Goal: Task Accomplishment & Management: Complete application form

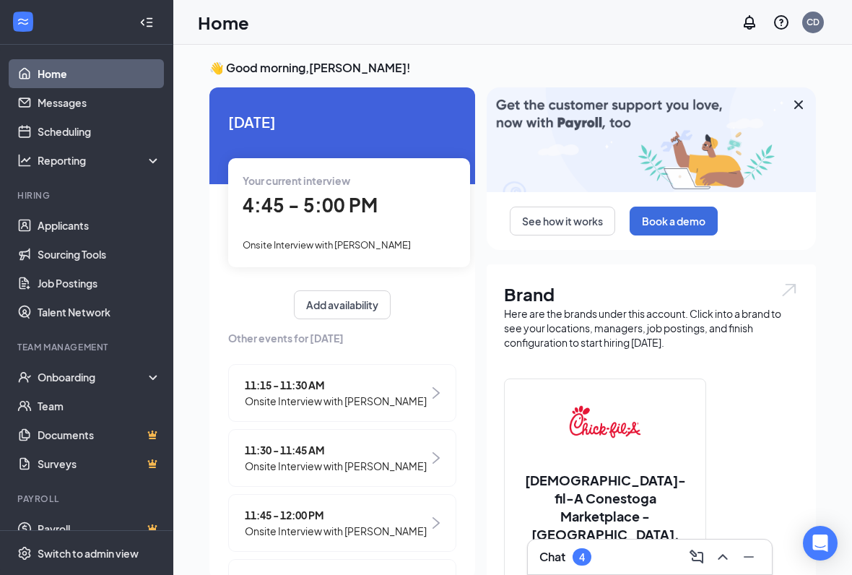
scroll to position [4, 0]
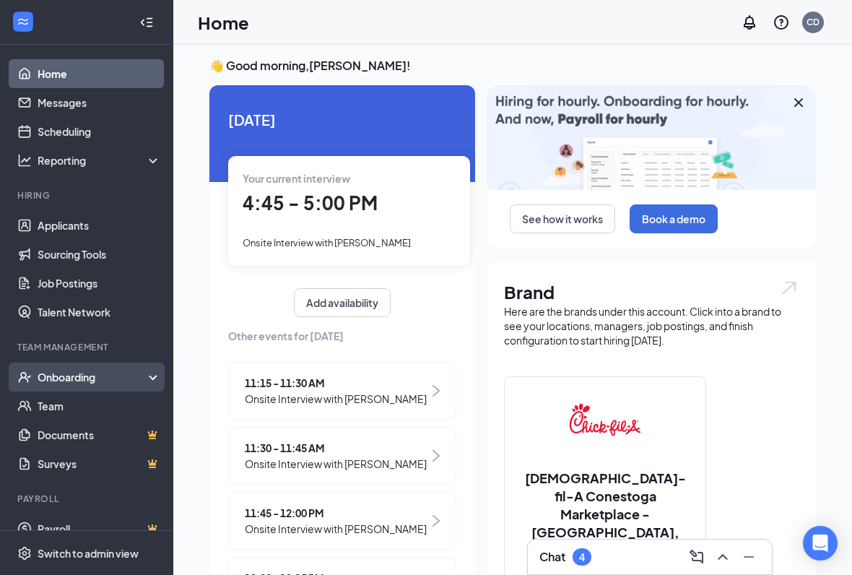
click at [90, 389] on div "Onboarding" at bounding box center [86, 377] width 173 height 29
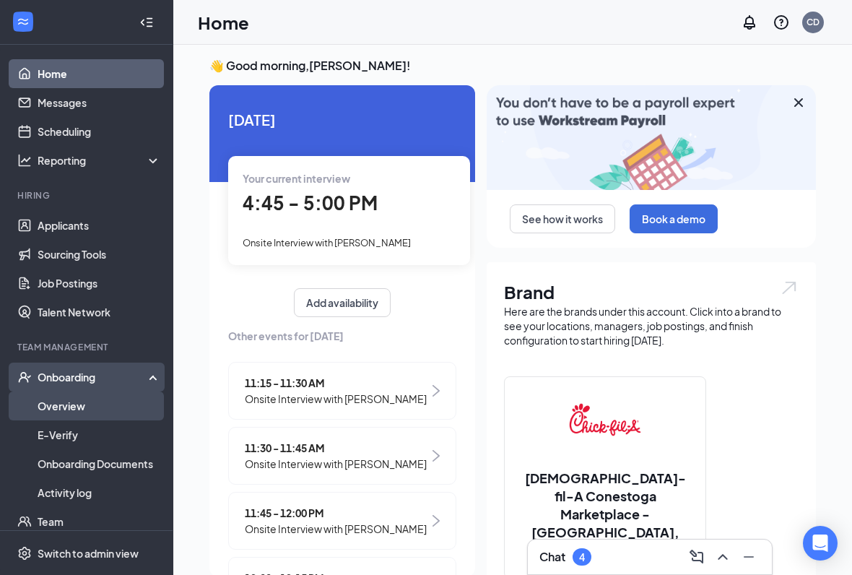
click at [105, 411] on link "Overview" at bounding box center [100, 405] width 124 height 29
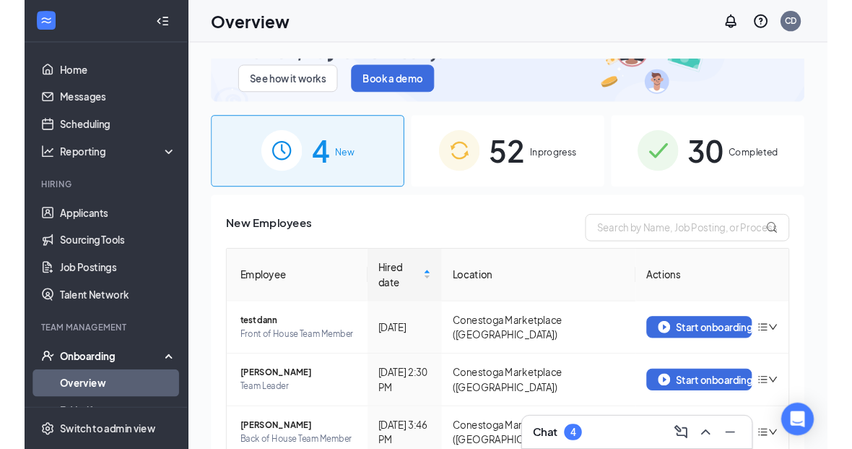
scroll to position [33, 0]
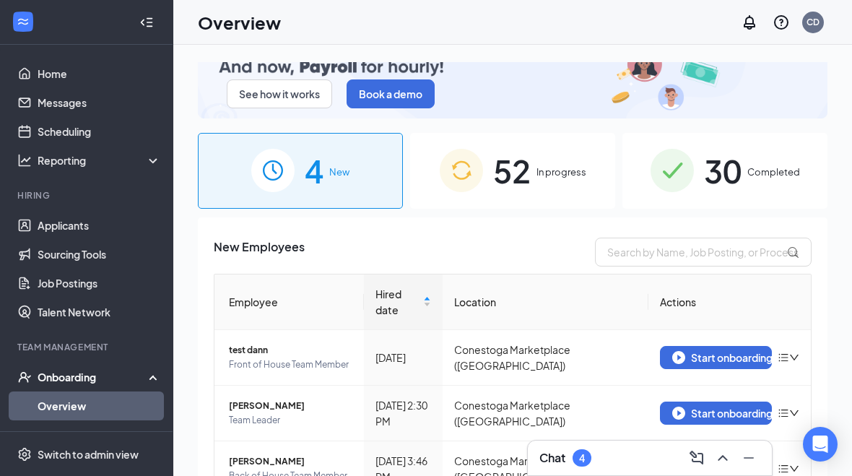
click at [560, 189] on div "52 In progress" at bounding box center [512, 171] width 205 height 76
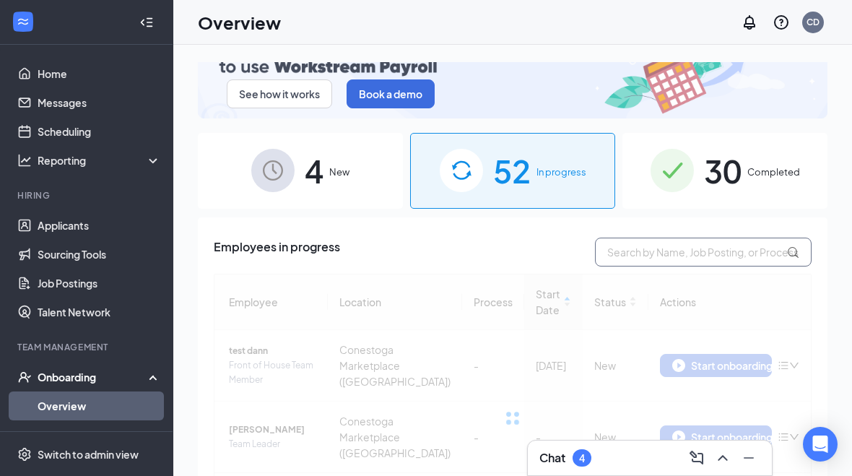
click at [690, 253] on input "text" at bounding box center [703, 252] width 217 height 29
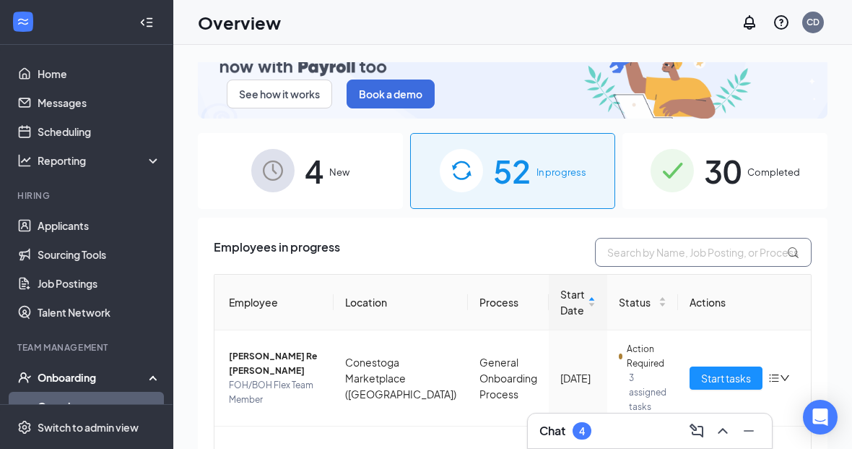
click at [716, 249] on input "text" at bounding box center [703, 252] width 217 height 29
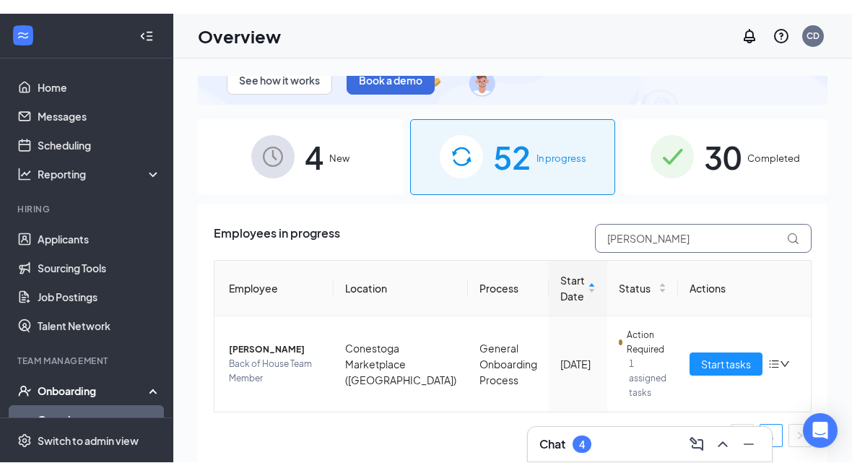
scroll to position [61, 0]
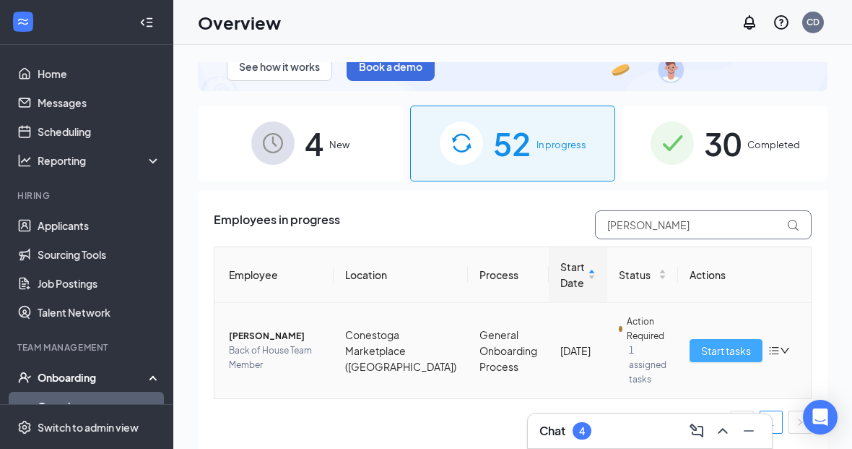
type input "[PERSON_NAME]"
click at [701, 347] on span "Start tasks" at bounding box center [726, 350] width 50 height 16
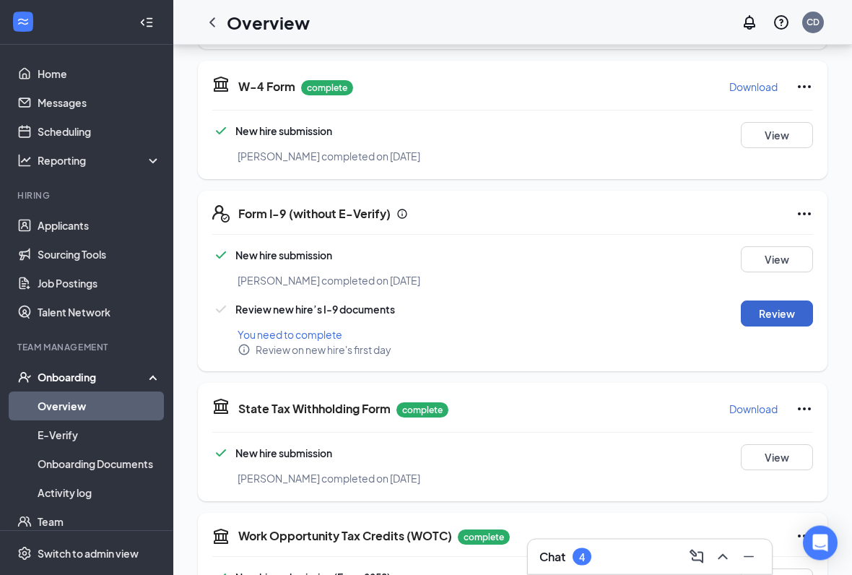
click at [769, 301] on button "Review" at bounding box center [777, 314] width 72 height 26
type input "[DATE]"
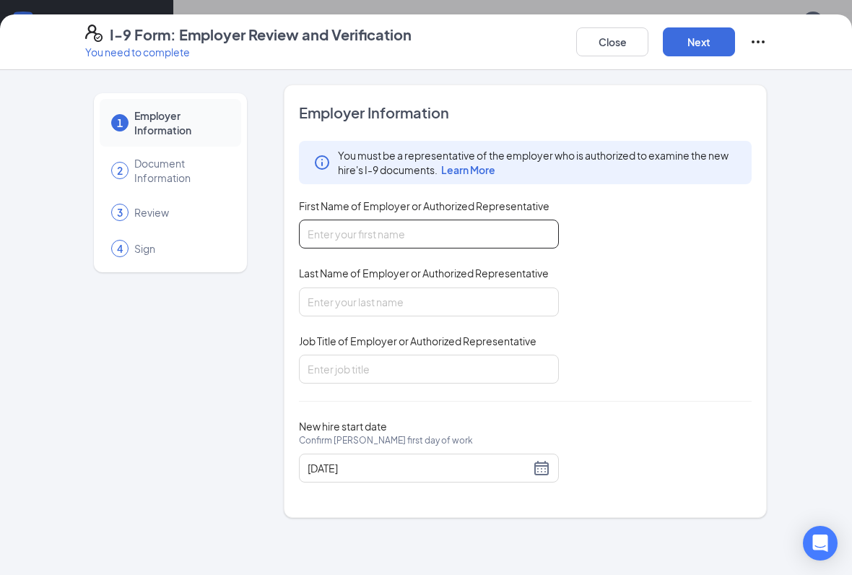
click at [496, 242] on input "First Name of Employer or Authorized Representative" at bounding box center [429, 234] width 260 height 29
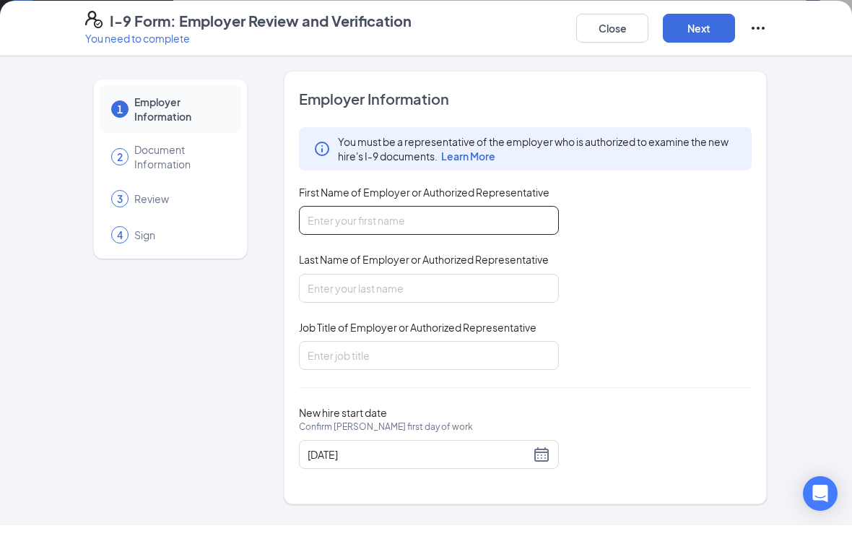
scroll to position [432, 0]
type input "[GEOGRAPHIC_DATA]"
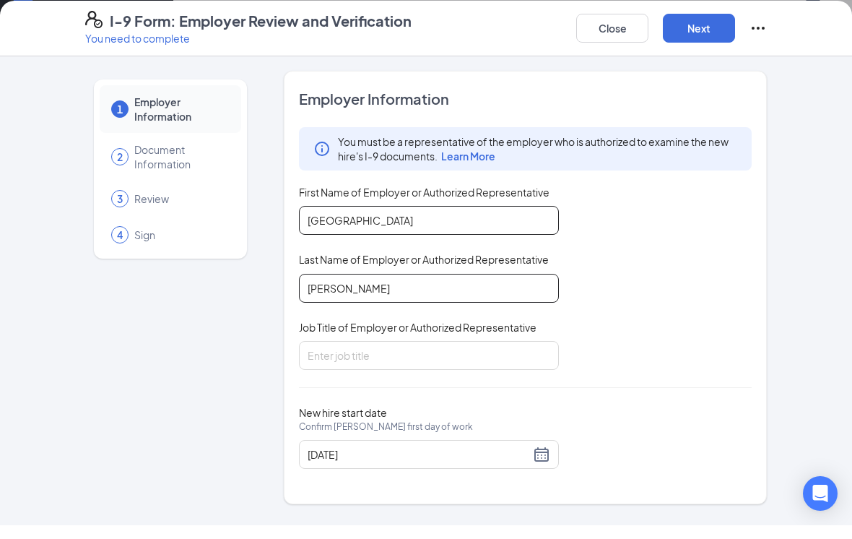
type input "[PERSON_NAME]"
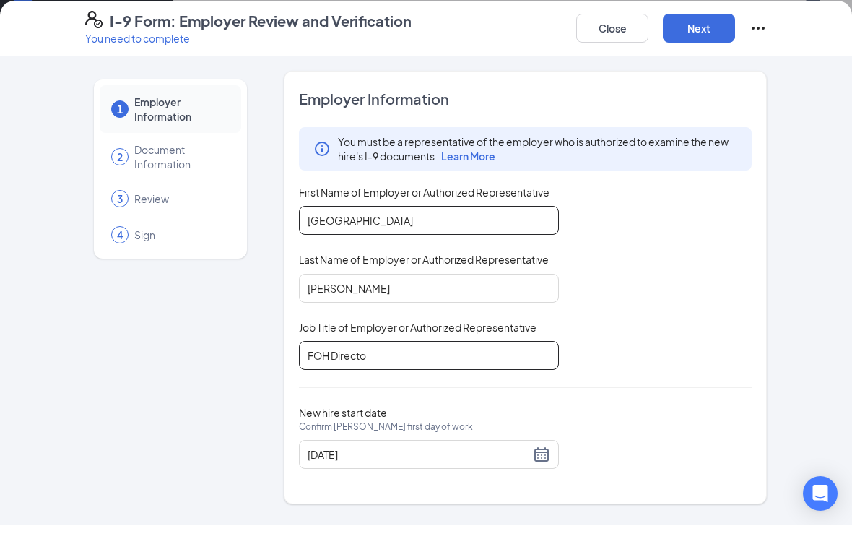
type input "FOH Director"
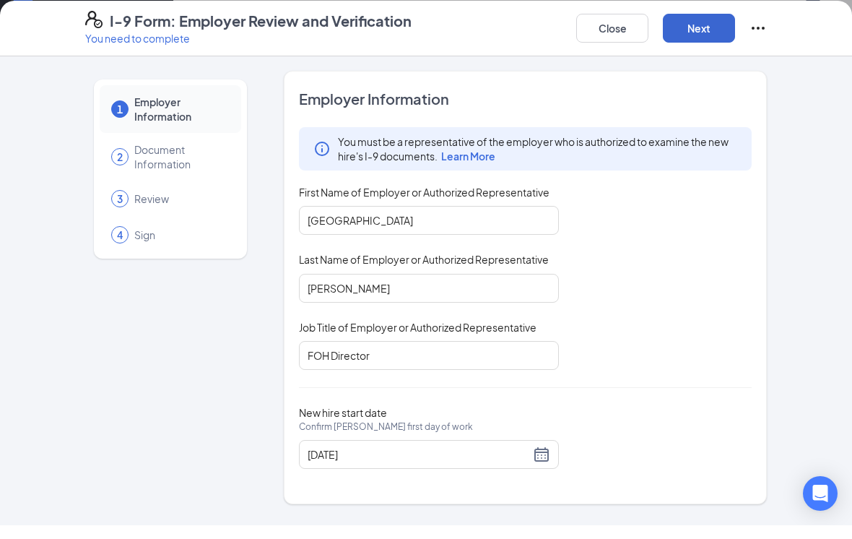
click at [701, 27] on button "Next" at bounding box center [699, 41] width 72 height 29
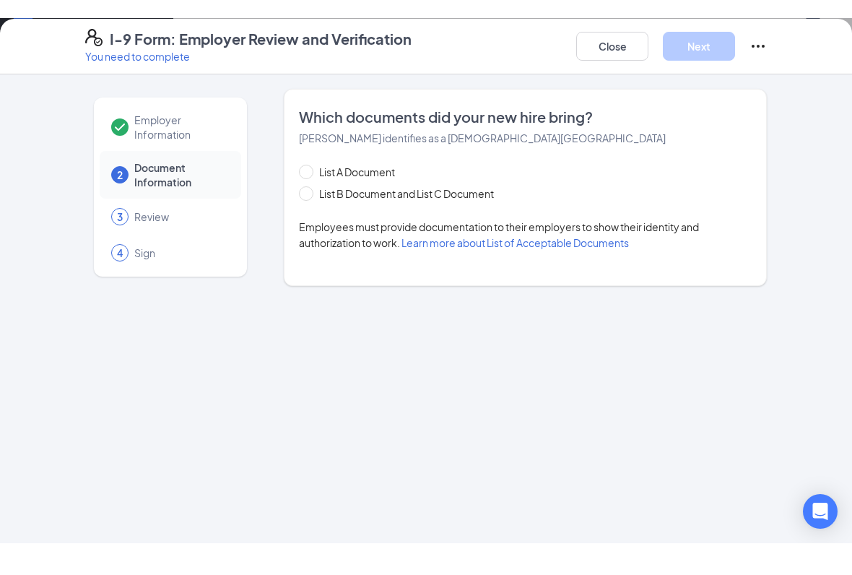
scroll to position [605, 0]
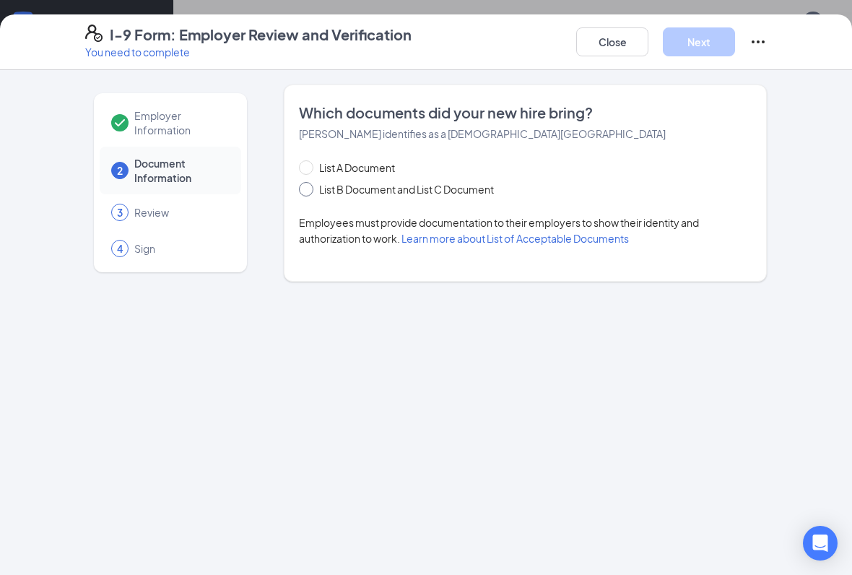
click at [306, 189] on input "List B Document and List C Document" at bounding box center [304, 187] width 10 height 10
radio input "true"
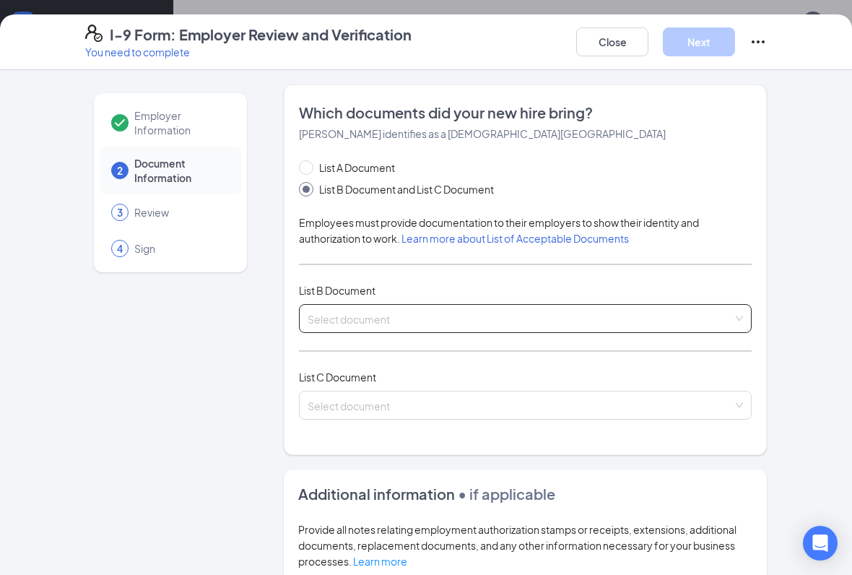
click at [526, 319] on input "search" at bounding box center [520, 316] width 425 height 22
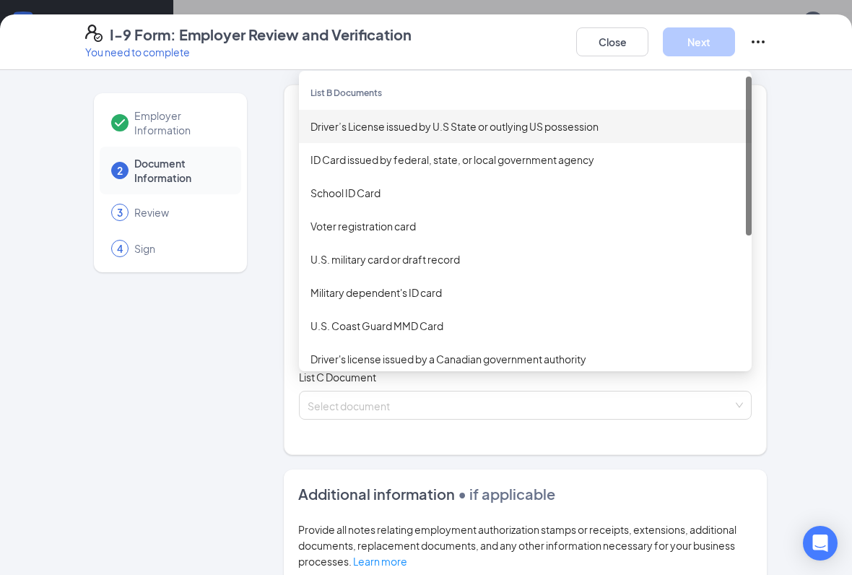
click at [589, 128] on div "Driver’s License issued by U.S State or outlying US possession" at bounding box center [526, 126] width 430 height 16
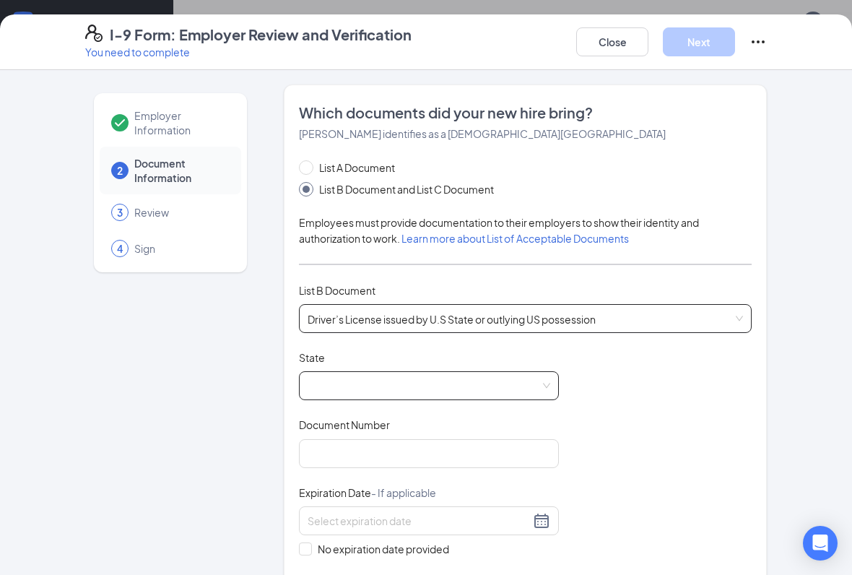
click at [477, 393] on span at bounding box center [429, 385] width 243 height 27
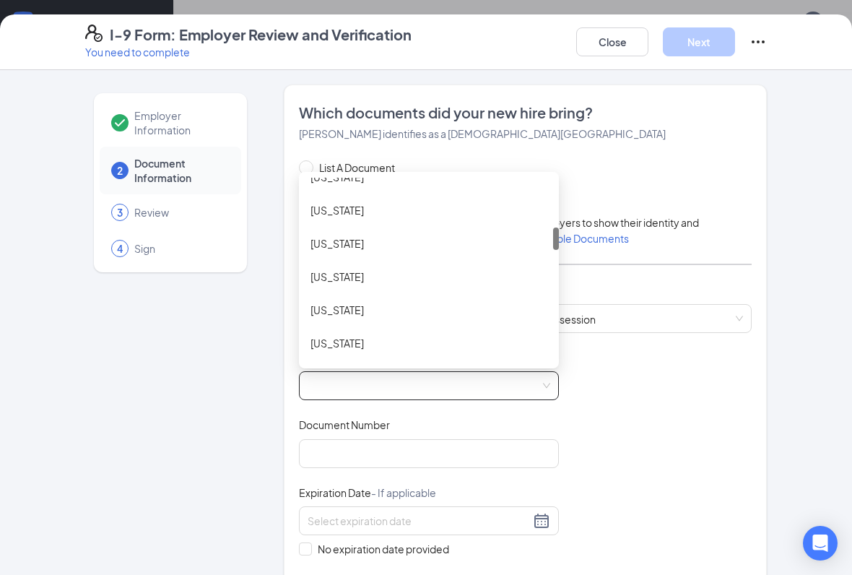
scroll to position [705, 0]
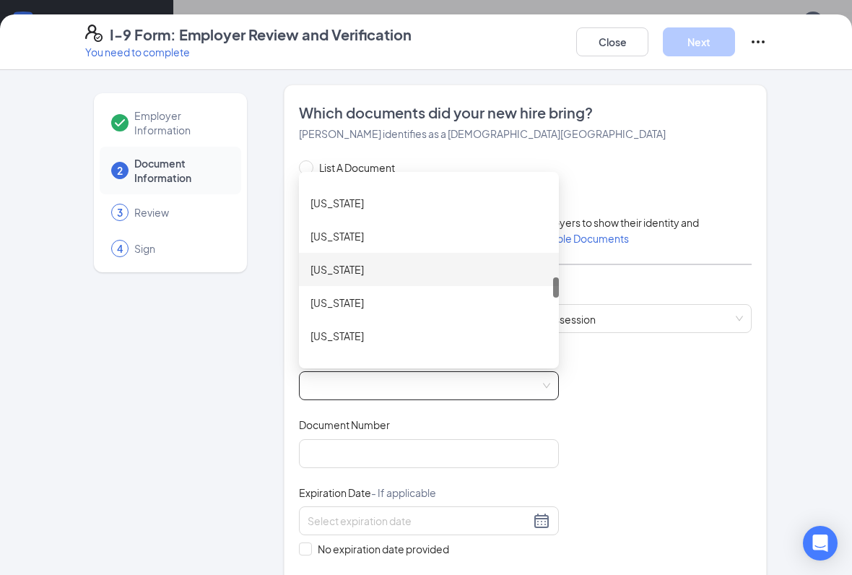
click at [334, 254] on div "[US_STATE]" at bounding box center [429, 269] width 260 height 33
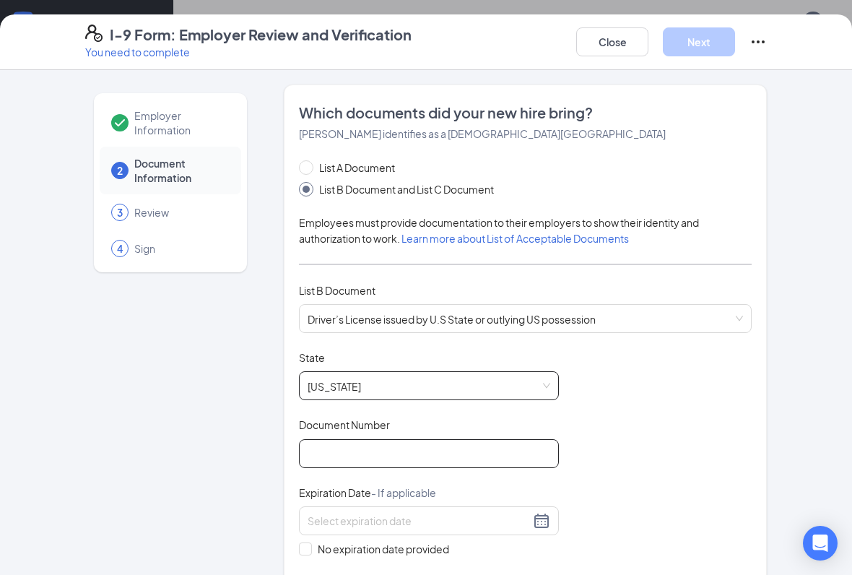
click at [461, 464] on input "Document Number" at bounding box center [429, 453] width 260 height 29
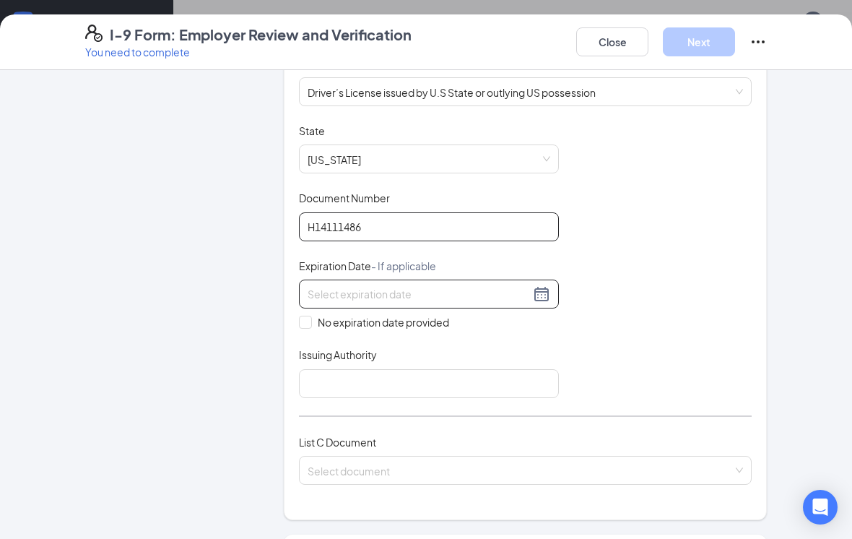
type input "H14111486"
click at [491, 287] on input at bounding box center [419, 294] width 222 height 16
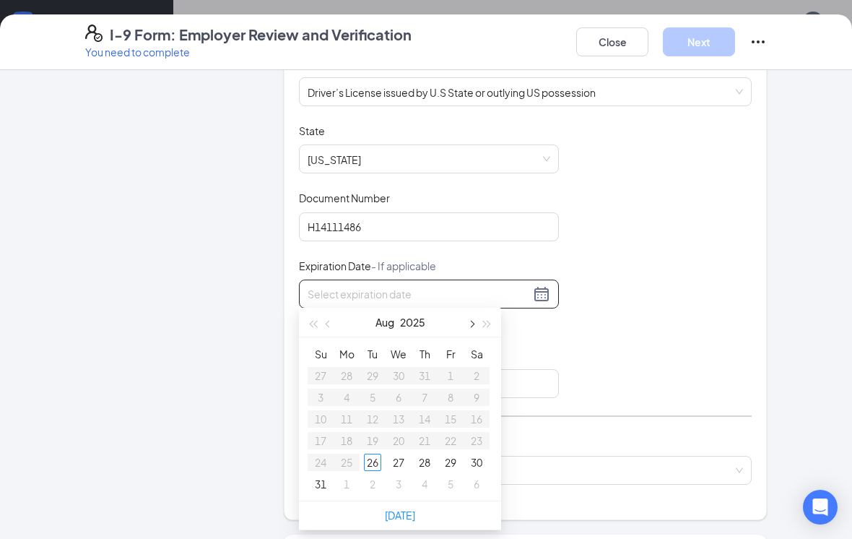
click at [464, 321] on button "button" at bounding box center [471, 322] width 16 height 29
click at [404, 323] on button "2025" at bounding box center [412, 322] width 25 height 29
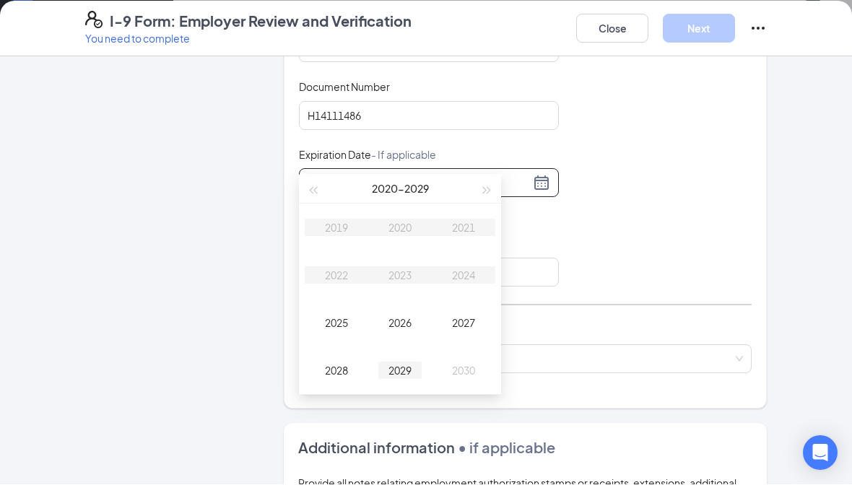
type input "[DATE]"
click at [399, 376] on div "2029" at bounding box center [399, 384] width 43 height 17
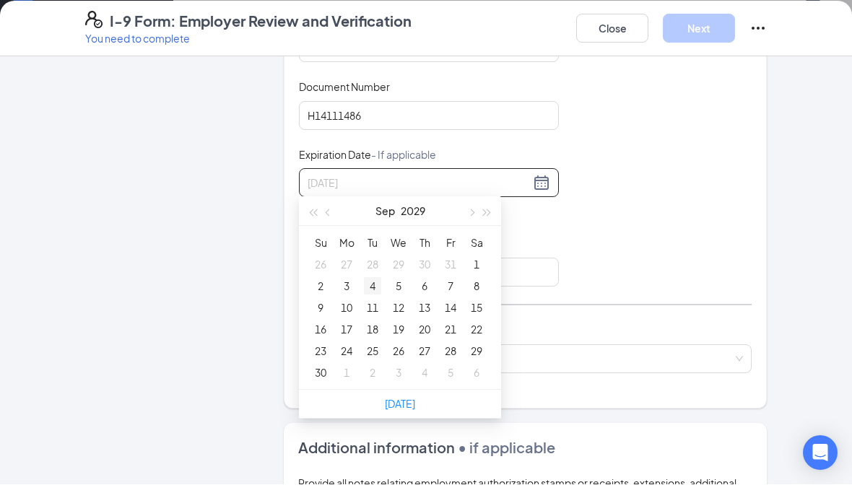
click at [376, 289] on td "4" at bounding box center [373, 300] width 26 height 22
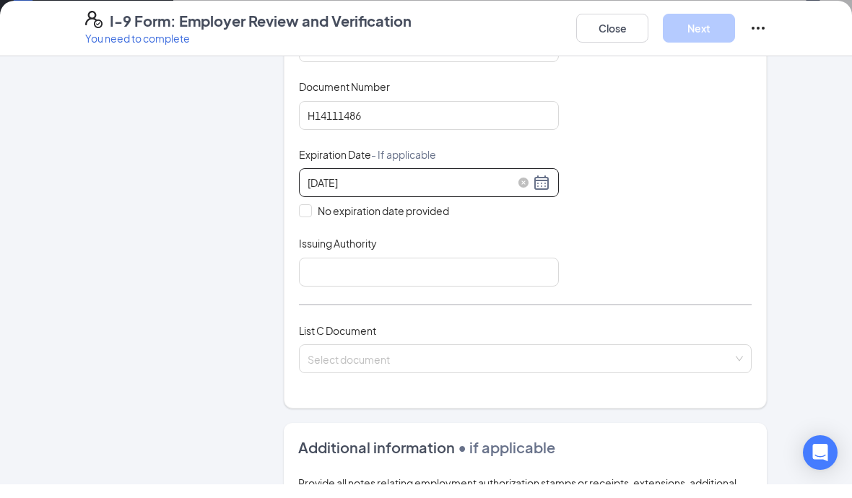
click at [550, 188] on div "[DATE]" at bounding box center [429, 196] width 243 height 17
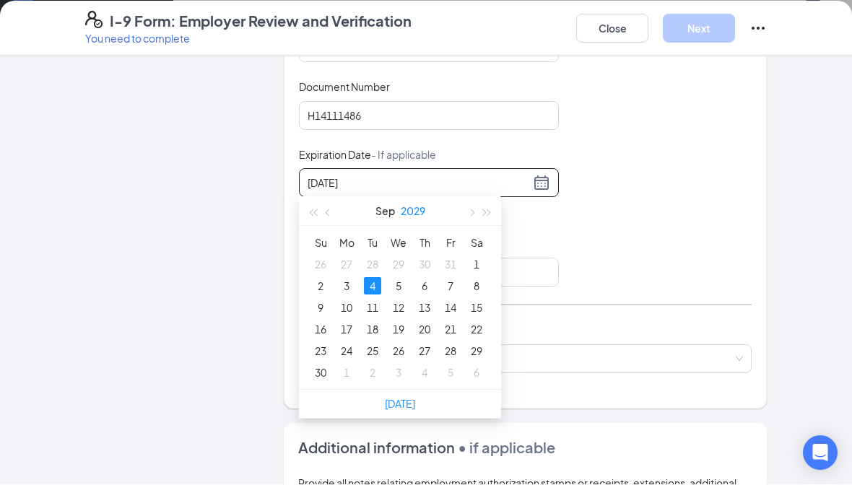
click at [401, 210] on button "2029" at bounding box center [413, 224] width 25 height 29
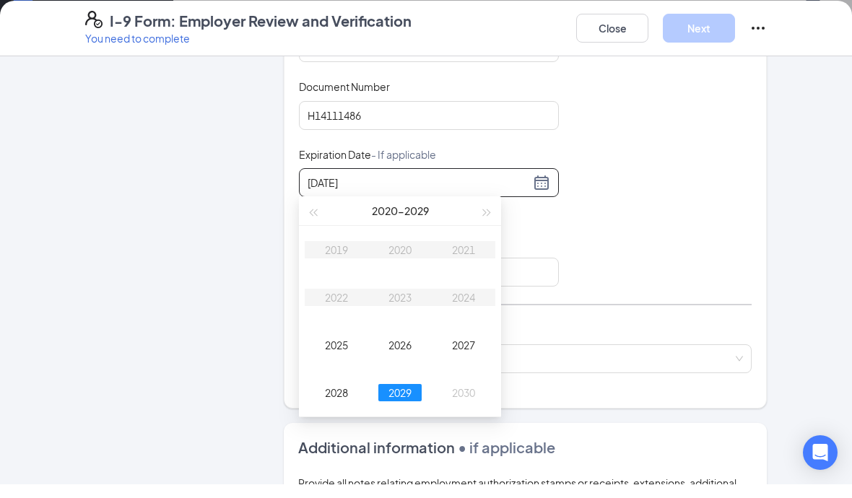
click at [404, 398] on div "2029" at bounding box center [399, 406] width 43 height 17
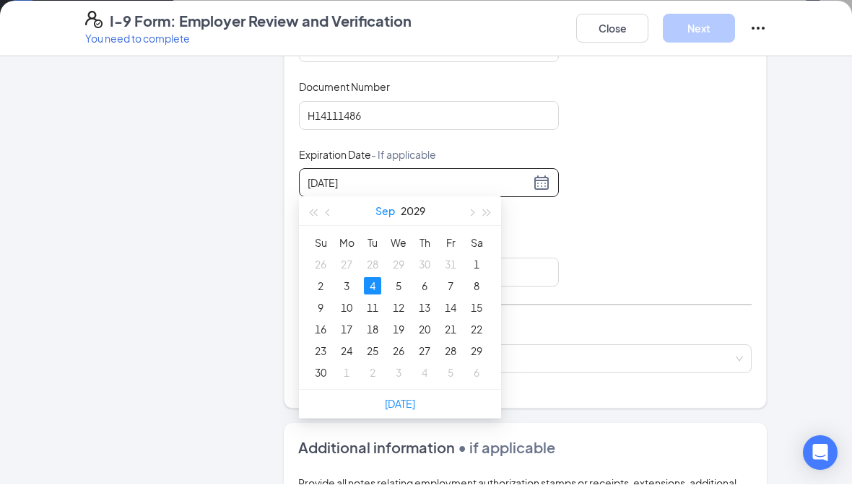
click at [389, 210] on button "Sep" at bounding box center [386, 224] width 20 height 29
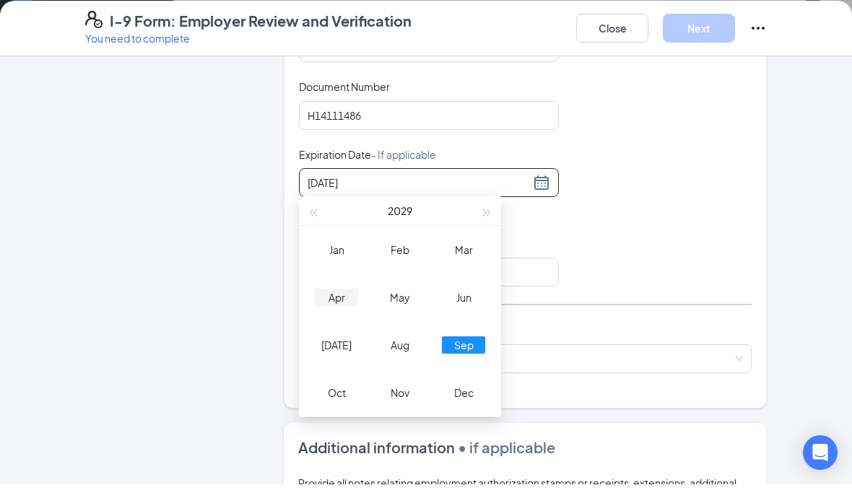
click at [342, 303] on div "Apr" at bounding box center [336, 311] width 43 height 17
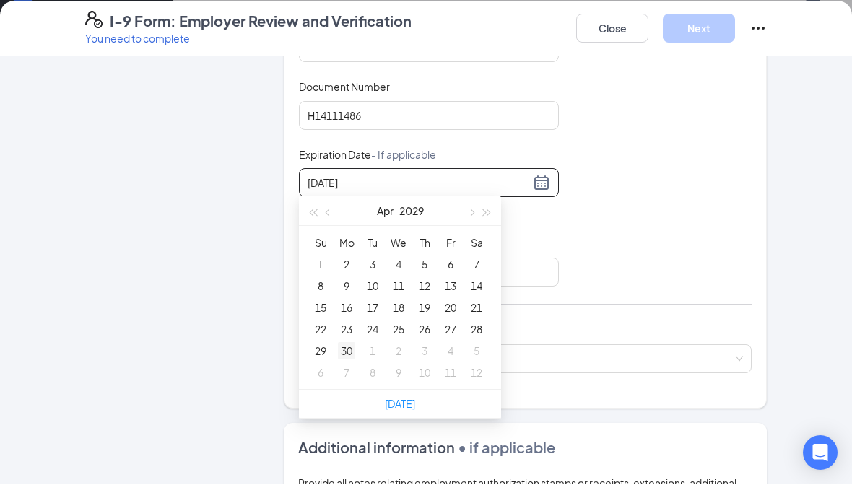
type input "[DATE]"
click at [347, 356] on div "30" at bounding box center [346, 364] width 17 height 17
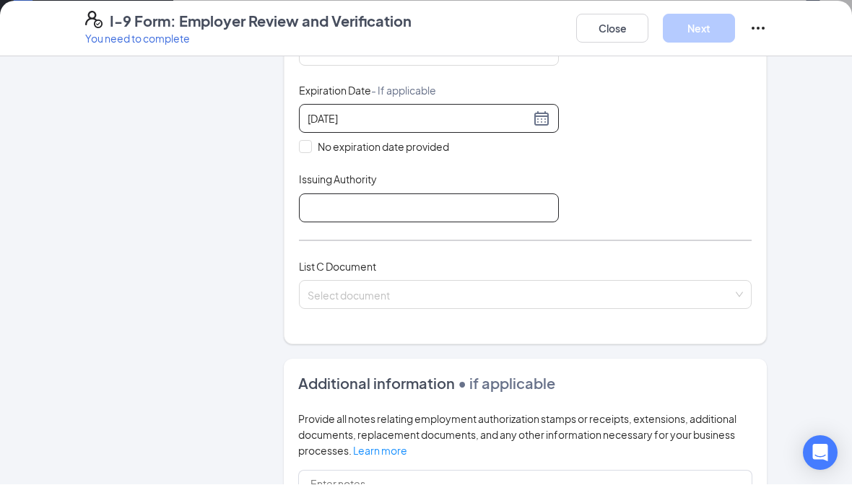
click at [501, 207] on input "Issuing Authority" at bounding box center [429, 221] width 260 height 29
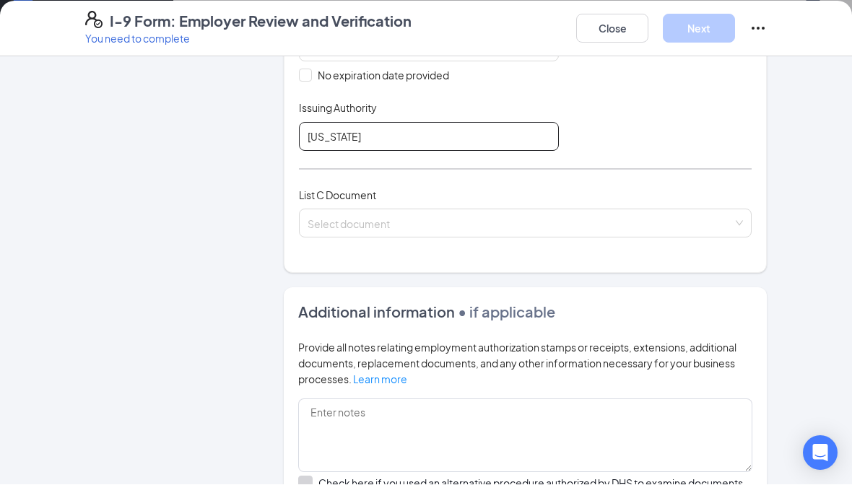
scroll to position [459, 0]
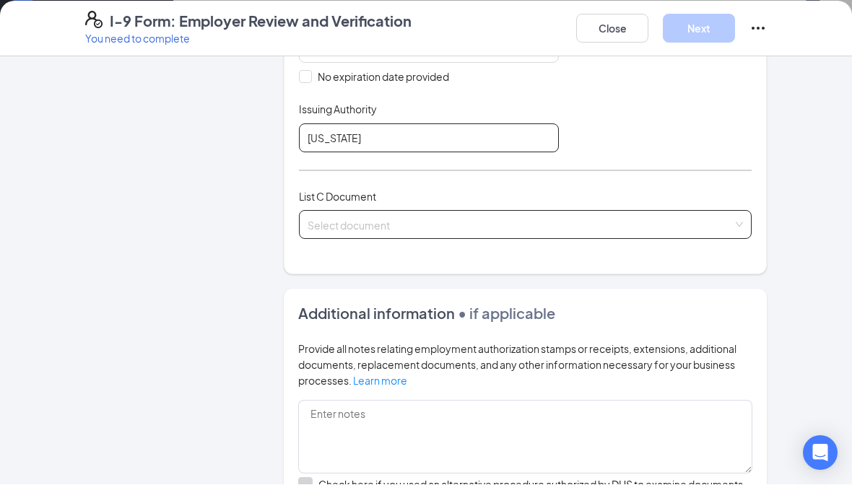
type input "[US_STATE]"
click at [586, 225] on input "search" at bounding box center [520, 236] width 425 height 22
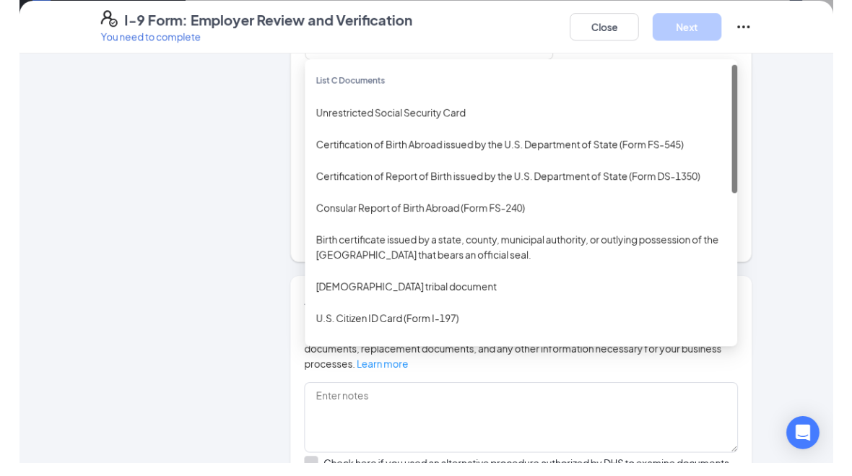
scroll to position [933, 0]
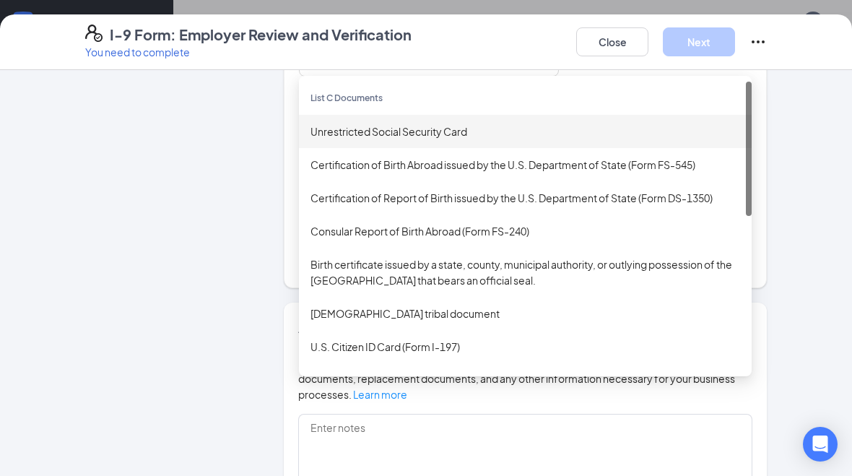
click at [513, 128] on div "Unrestricted Social Security Card" at bounding box center [526, 132] width 430 height 16
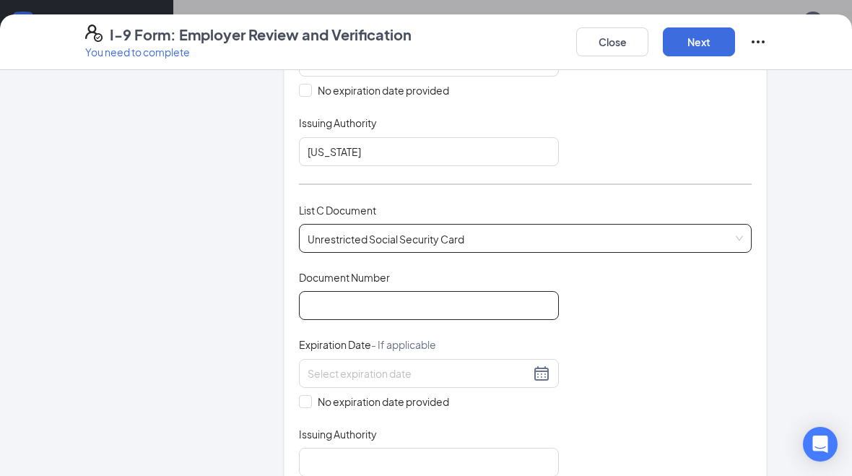
click at [502, 300] on input "Document Number" at bounding box center [429, 305] width 260 height 29
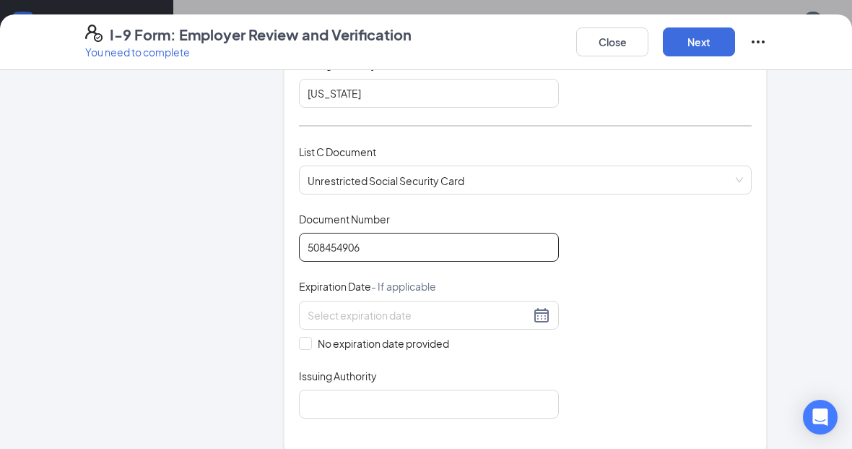
scroll to position [523, 0]
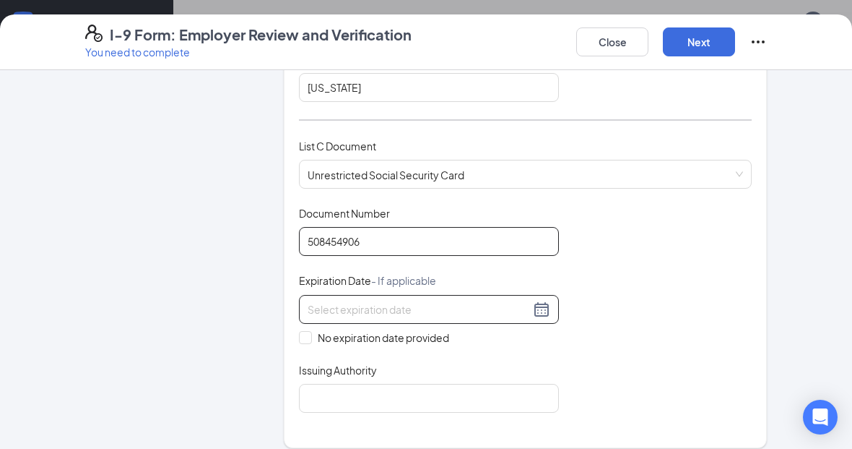
type input "508454906"
click at [306, 313] on div at bounding box center [429, 309] width 260 height 29
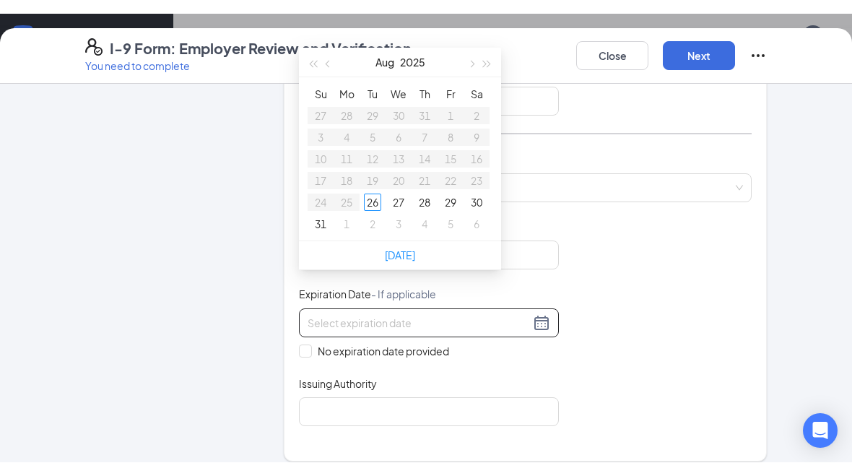
scroll to position [933, 0]
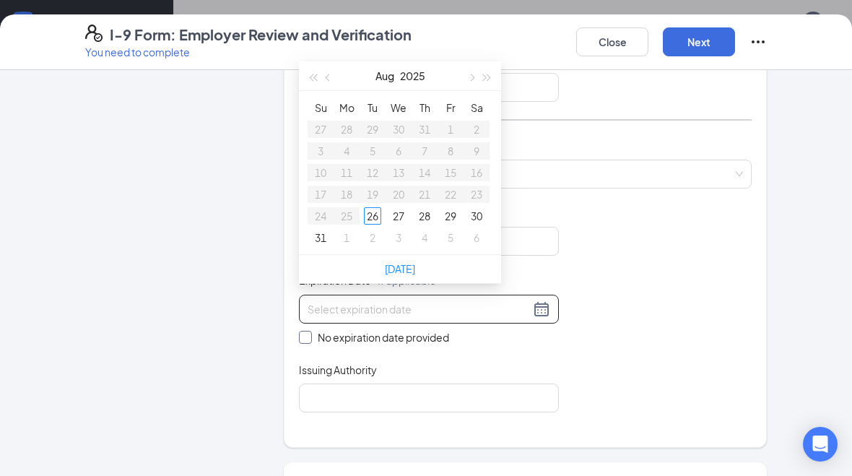
click at [308, 331] on input "No expiration date provided" at bounding box center [304, 336] width 10 height 10
checkbox input "true"
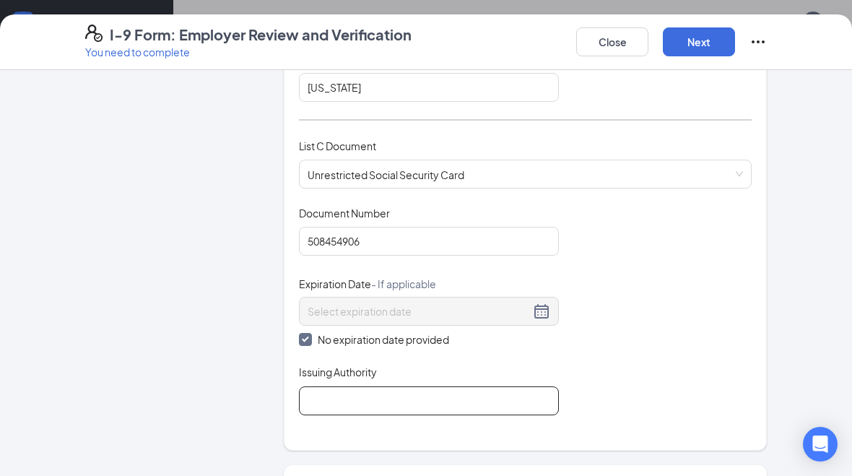
click at [436, 398] on input "Issuing Authority" at bounding box center [429, 400] width 260 height 29
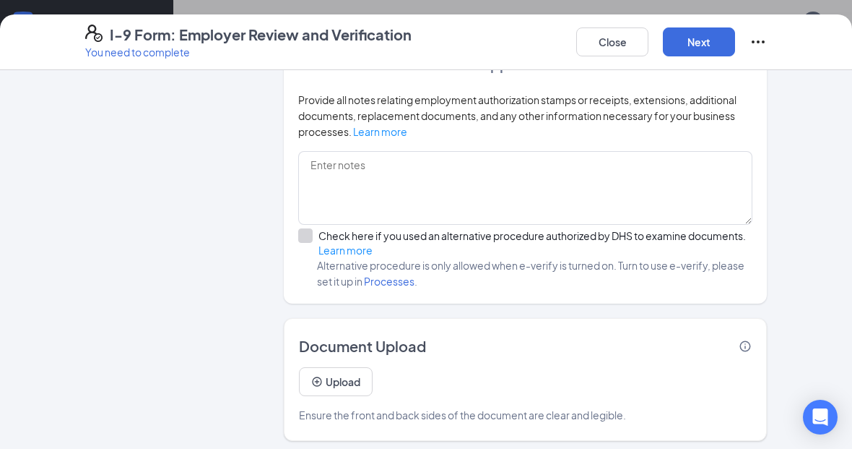
scroll to position [947, 0]
type input "[US_STATE]"
click at [349, 380] on button "Upload" at bounding box center [336, 382] width 74 height 29
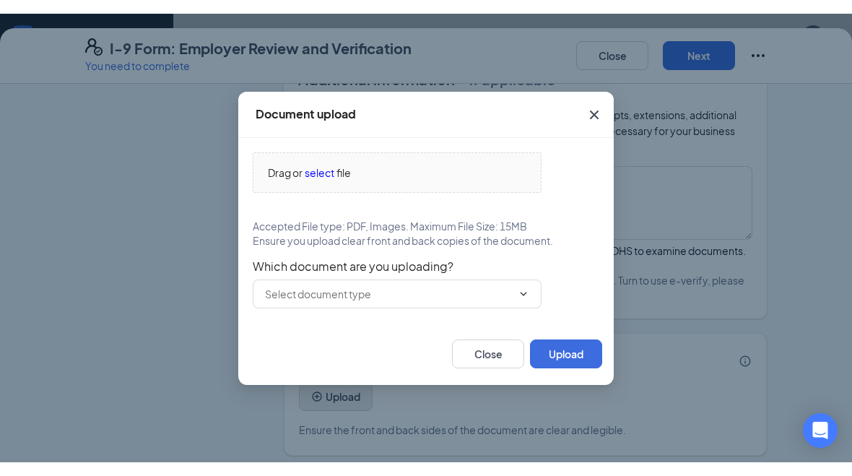
scroll to position [897, 0]
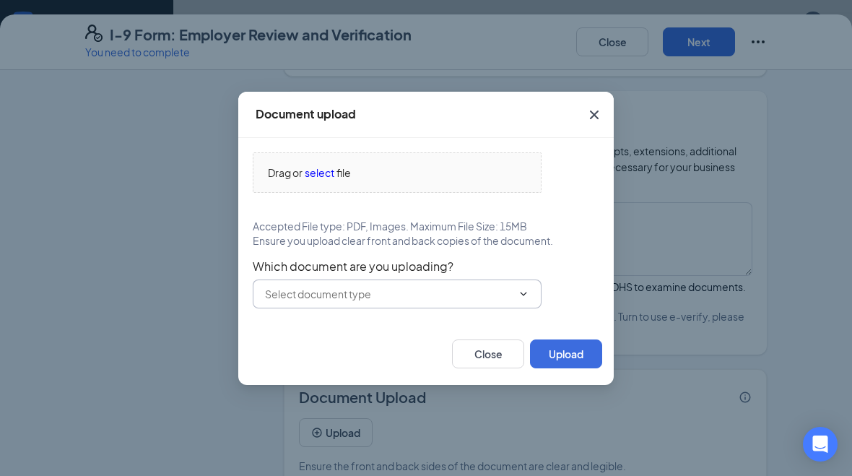
click at [438, 290] on input "text" at bounding box center [388, 294] width 247 height 16
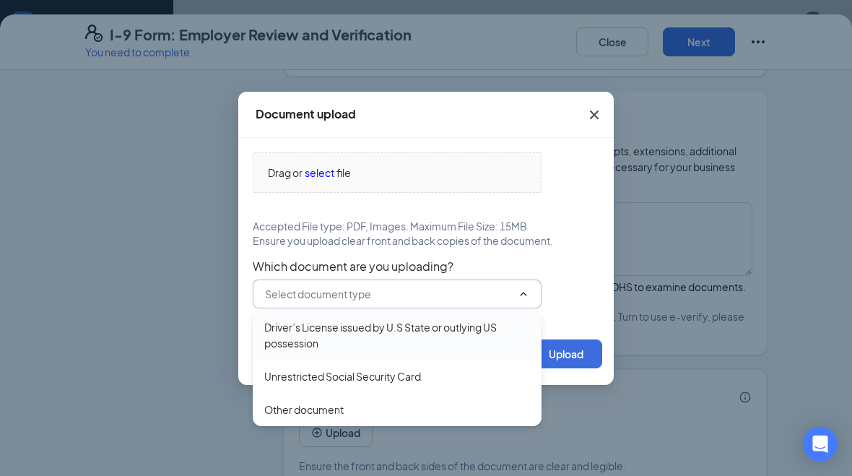
click at [446, 333] on div "Driver’s License issued by U.S State or outlying US possession" at bounding box center [397, 335] width 266 height 32
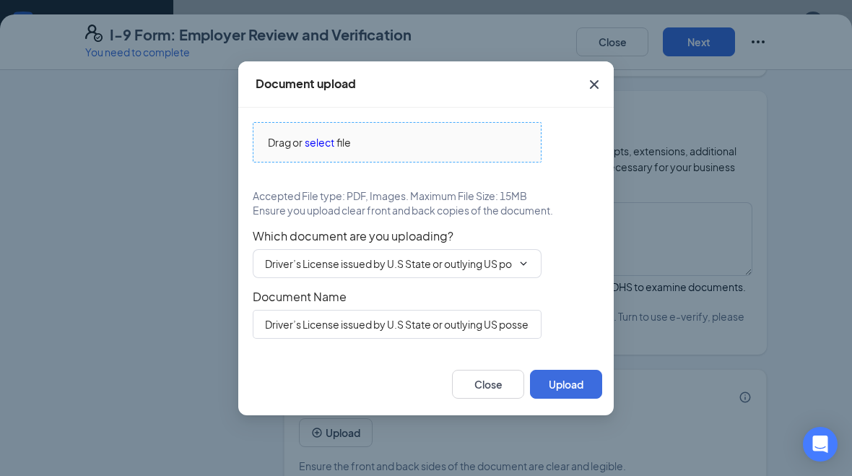
click at [321, 136] on span "select" at bounding box center [320, 142] width 30 height 16
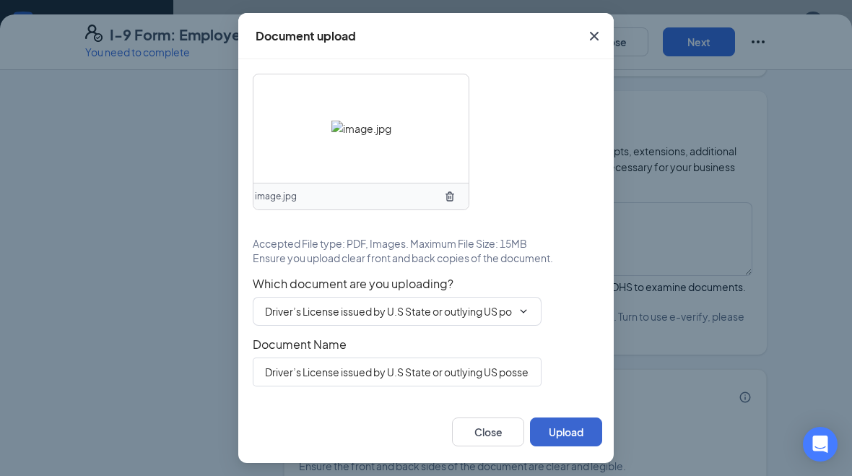
click at [571, 433] on button "Upload" at bounding box center [566, 431] width 72 height 29
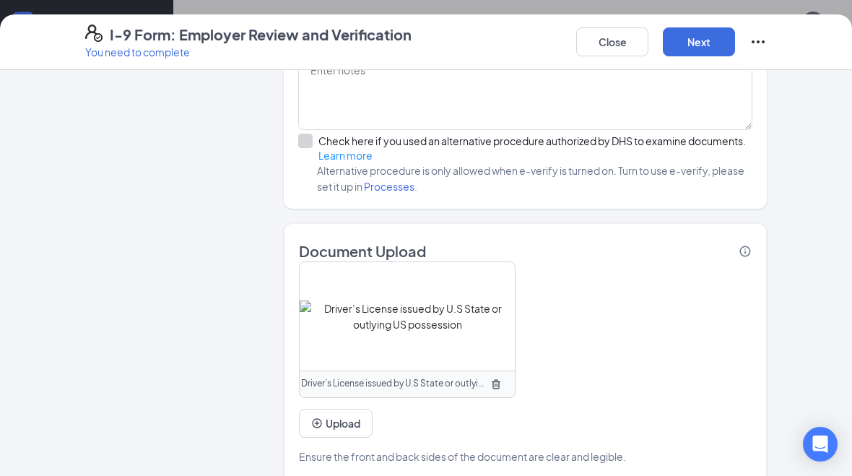
scroll to position [1041, 0]
click at [352, 420] on button "Upload" at bounding box center [336, 424] width 74 height 29
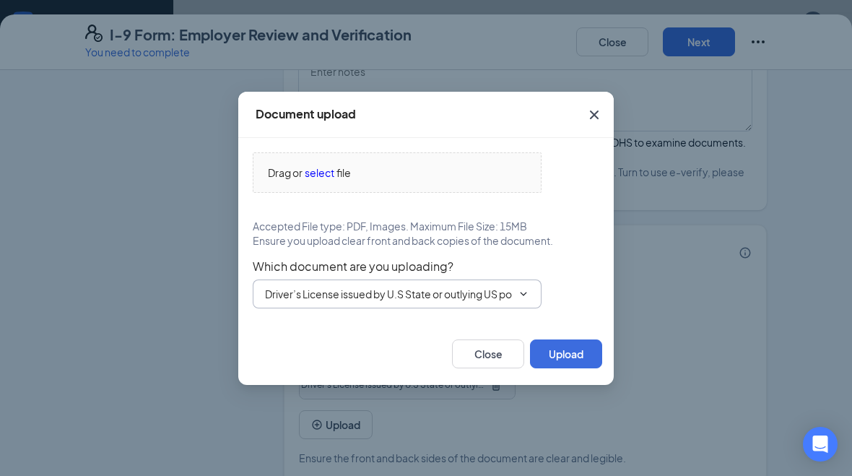
click at [410, 297] on input "Driver’s License issued by U.S State or outlying US possession" at bounding box center [388, 294] width 247 height 16
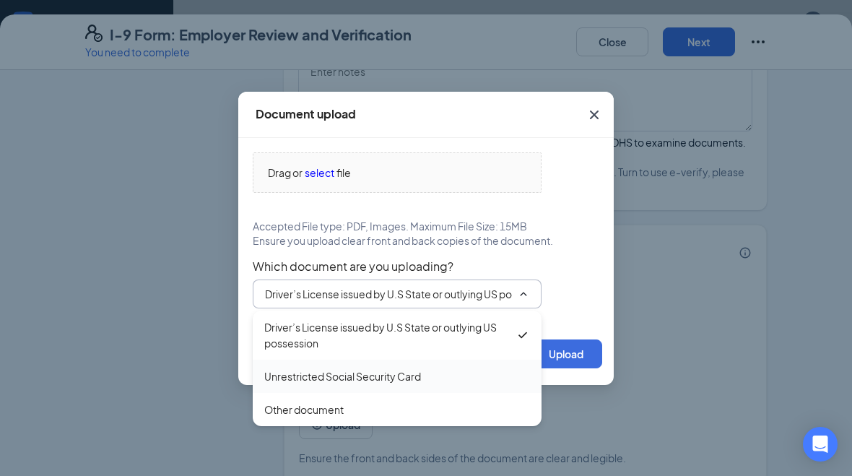
click at [404, 378] on div "Unrestricted Social Security Card" at bounding box center [342, 376] width 157 height 16
type input "Unrestricted Social Security Card"
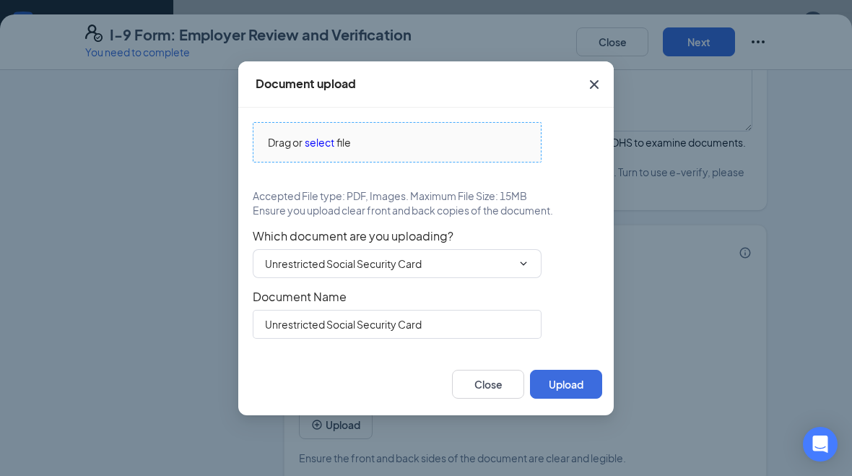
click at [337, 147] on span "file" at bounding box center [344, 142] width 14 height 16
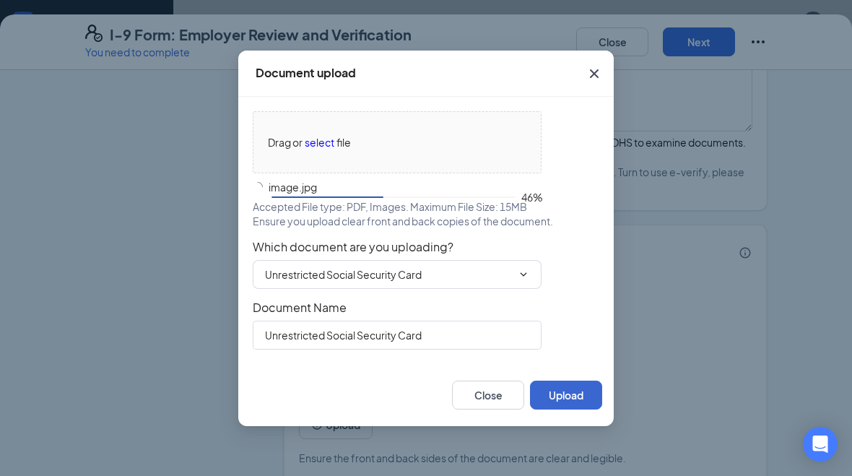
click at [571, 401] on button "Upload" at bounding box center [566, 395] width 72 height 29
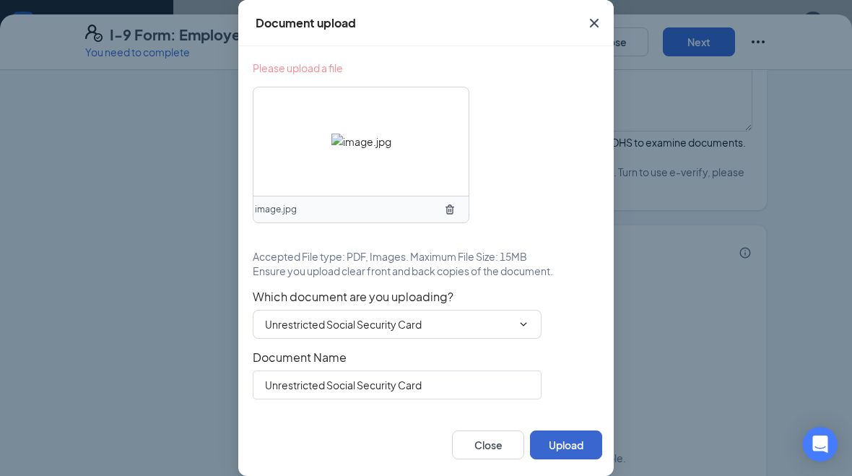
click at [573, 456] on button "Upload" at bounding box center [566, 444] width 72 height 29
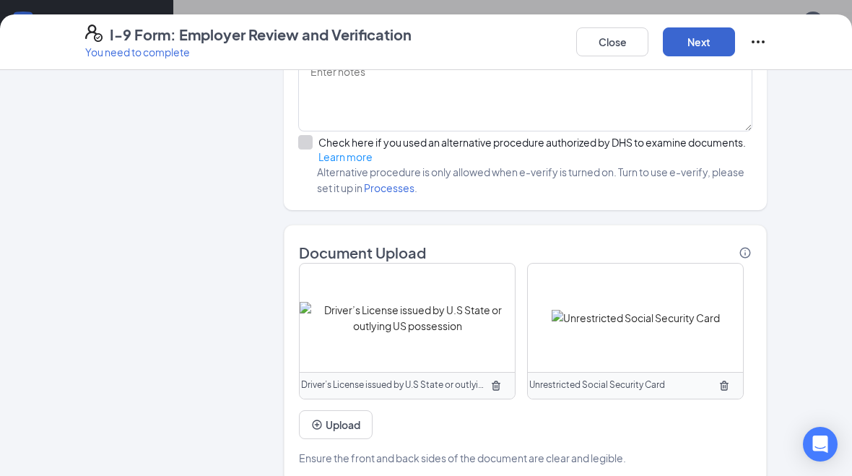
click at [709, 40] on button "Next" at bounding box center [699, 41] width 72 height 29
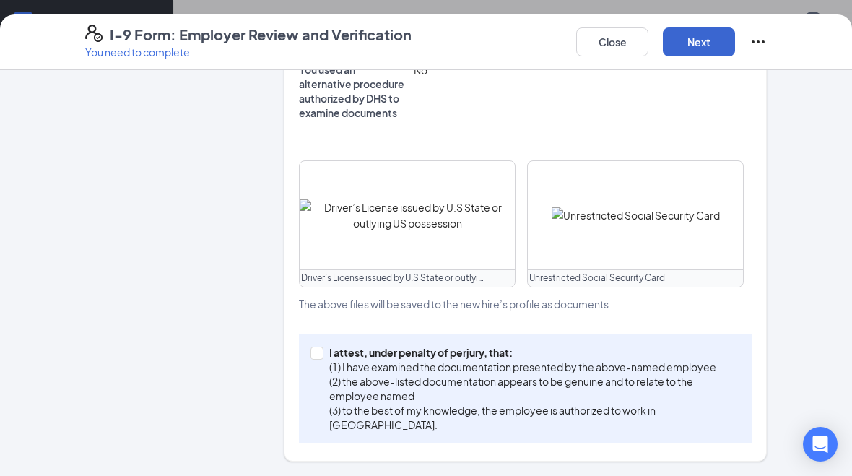
scroll to position [563, 0]
click at [313, 352] on input "I attest, under penalty of [PERSON_NAME], that: (1) I have examined the documen…" at bounding box center [316, 353] width 10 height 10
checkbox input "true"
click at [683, 36] on button "Next" at bounding box center [699, 41] width 72 height 29
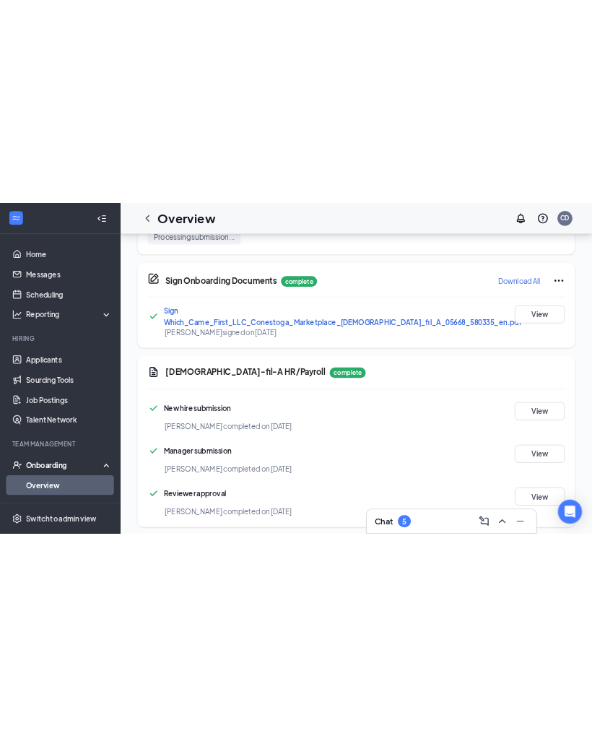
scroll to position [255, 0]
